Goal: Transaction & Acquisition: Purchase product/service

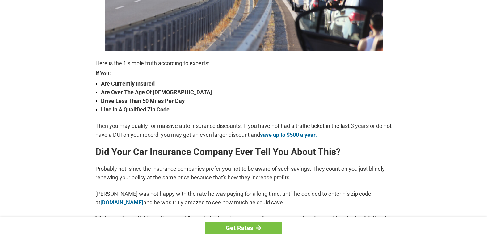
drag, startPoint x: 0, startPoint y: 0, endPoint x: 304, endPoint y: 158, distance: 342.8
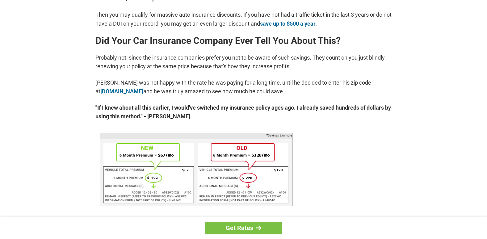
scroll to position [284, 0]
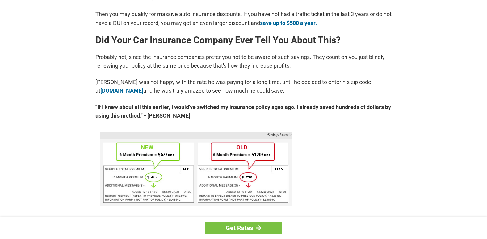
click at [304, 158] on link at bounding box center [203, 171] width 207 height 76
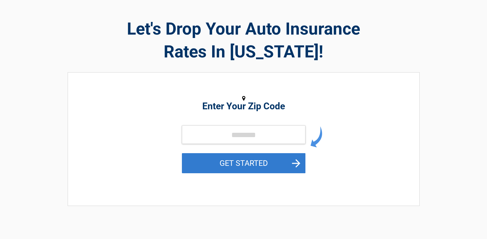
scroll to position [25, 0]
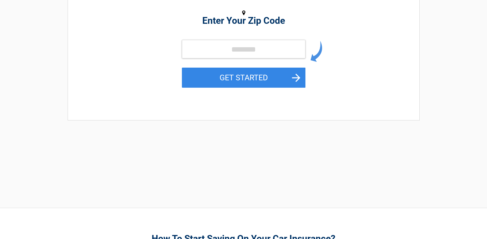
click at [303, 167] on div "**********" at bounding box center [243, 60] width 361 height 295
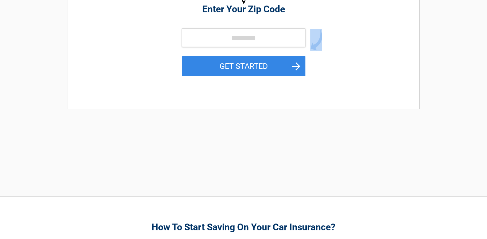
click at [303, 167] on div "**********" at bounding box center [243, 49] width 361 height 295
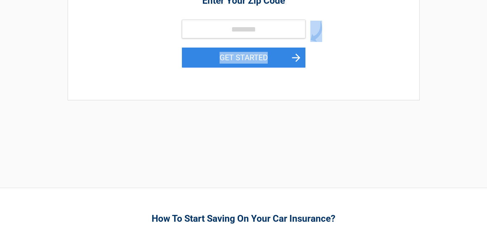
click at [303, 167] on div "**********" at bounding box center [243, 40] width 361 height 295
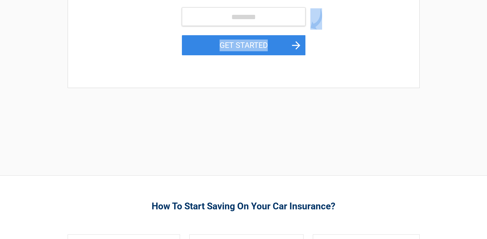
click at [303, 167] on div "**********" at bounding box center [243, 28] width 361 height 295
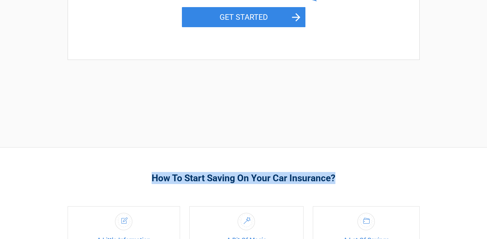
click at [303, 167] on div "How To Start Saving On Your Car Insurance? A Little Information Provide some ba…" at bounding box center [243, 212] width 361 height 129
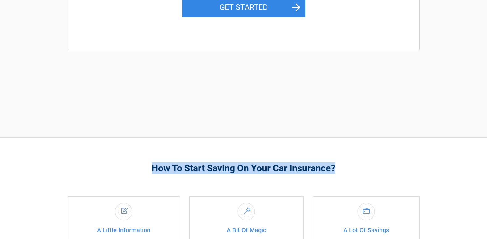
click at [303, 167] on h3 "How To Start Saving On Your Car Insurance?" at bounding box center [244, 168] width 352 height 12
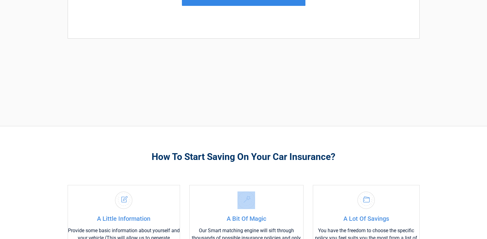
click at [303, 167] on div "How To Start Saving On Your Car Insurance? A Little Information Provide some ba…" at bounding box center [243, 190] width 361 height 129
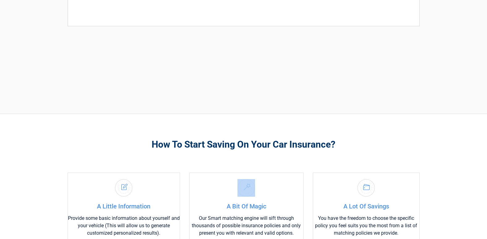
click at [303, 167] on div "How To Start Saving On Your Car Insurance? A Little Information Provide some ba…" at bounding box center [243, 178] width 361 height 129
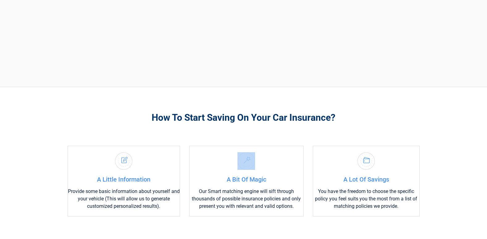
click at [303, 167] on div "A Bit Of Magic Our Smart matching engine will sift through thousands of possibl…" at bounding box center [246, 181] width 114 height 71
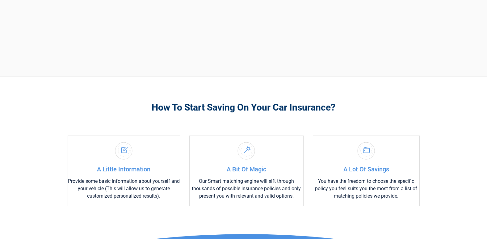
click at [303, 167] on div "A Bit Of Magic Our Smart matching engine will sift through thousands of possibl…" at bounding box center [246, 171] width 114 height 71
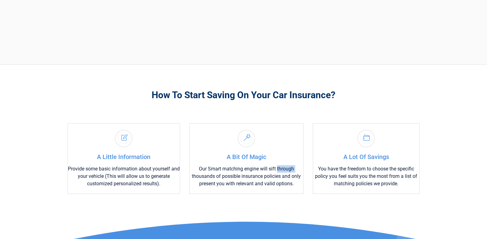
click at [303, 167] on div "A Bit Of Magic Our Smart matching engine will sift through thousands of possibl…" at bounding box center [246, 158] width 114 height 71
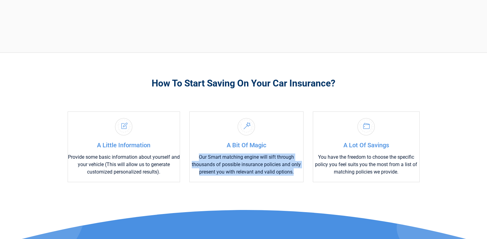
click at [303, 167] on div "A Bit Of Magic Our Smart matching engine will sift through thousands of possibl…" at bounding box center [246, 147] width 114 height 71
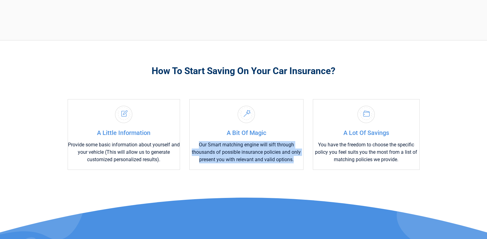
click at [303, 167] on div "A Bit Of Magic Our Smart matching engine will sift through thousands of possibl…" at bounding box center [246, 134] width 114 height 71
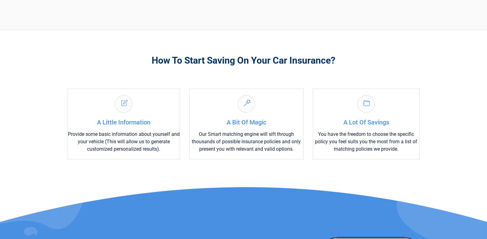
click at [303, 167] on div "How To Start Saving On Your Car Insurance? A Little Information Provide some ba…" at bounding box center [243, 220] width 487 height 380
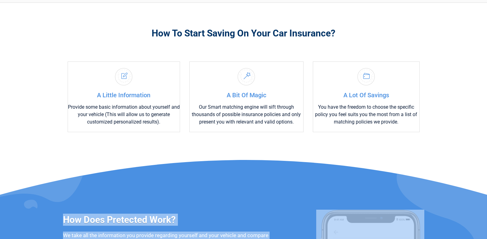
click at [303, 167] on div "How To Start Saving On Your Car Insurance? A Little Information Provide some ba…" at bounding box center [243, 192] width 487 height 380
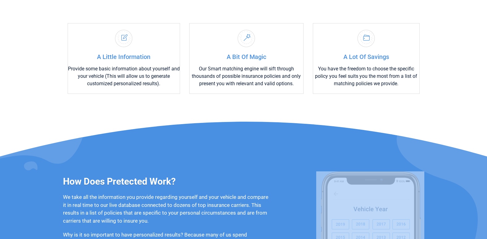
click at [303, 167] on div "How Does Pretected Work? We take all the information you provide regarding your…" at bounding box center [243, 233] width 487 height 222
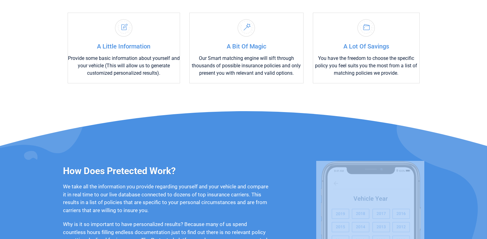
click at [303, 167] on div "How Does Pretected Work? We take all the information you provide regarding your…" at bounding box center [243, 235] width 361 height 167
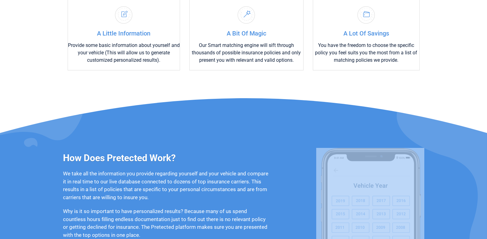
click at [303, 167] on div "How Does Pretected Work? We take all the information you provide regarding your…" at bounding box center [243, 222] width 361 height 167
drag, startPoint x: 303, startPoint y: 167, endPoint x: 304, endPoint y: 171, distance: 4.1
click at [304, 171] on div "How Does Pretected Work? We take all the information you provide regarding your…" at bounding box center [243, 222] width 361 height 167
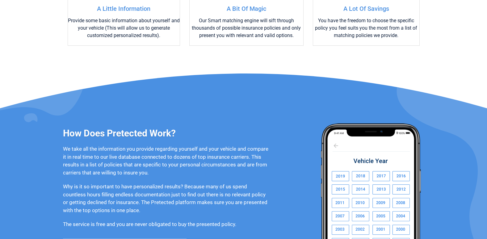
click at [304, 171] on div "How Does Pretected Work? We take all the information you provide regarding your…" at bounding box center [243, 198] width 361 height 167
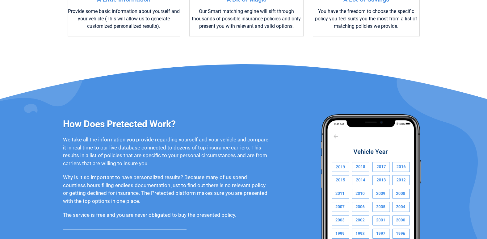
scroll to position [408, 0]
